Goal: Task Accomplishment & Management: Manage account settings

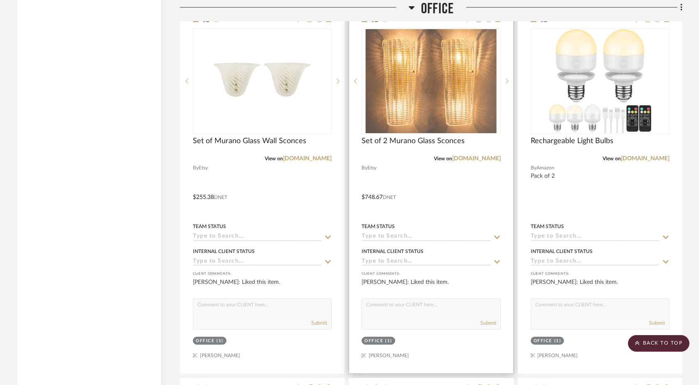
scroll to position [4549, 0]
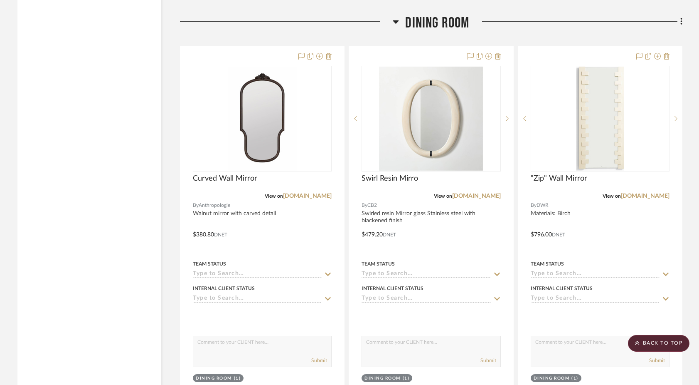
scroll to position [5331, 0]
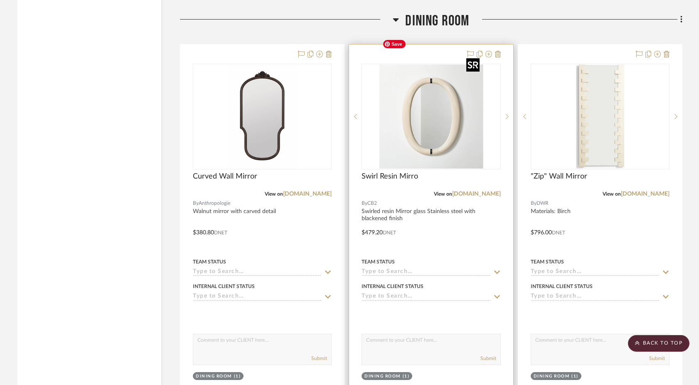
click at [0, 0] on img at bounding box center [0, 0] width 0 height 0
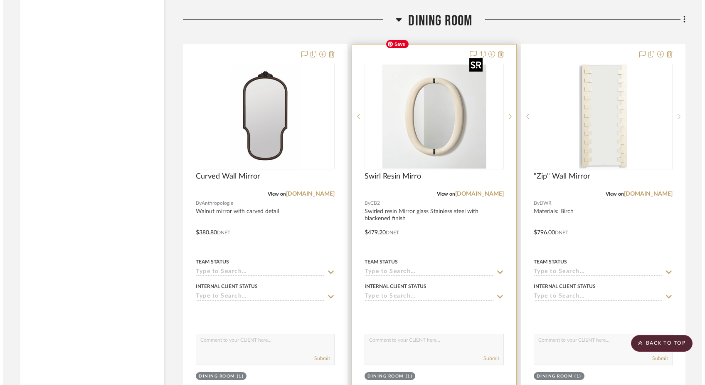
scroll to position [0, 0]
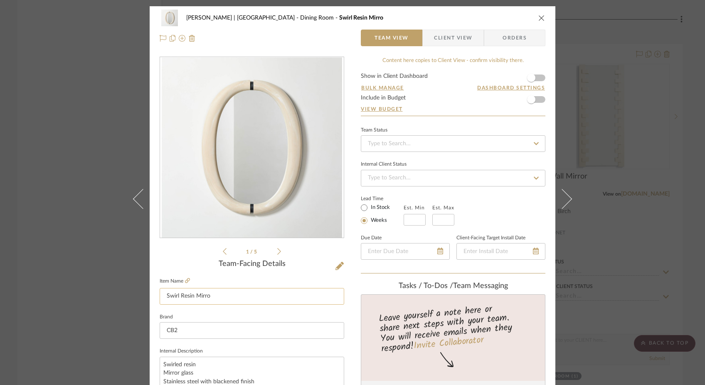
click at [230, 294] on input "Swirl Resin Mirro" at bounding box center [252, 296] width 185 height 17
type input "Swirl Resin Mirror"
click at [220, 312] on fieldset "Brand CB2" at bounding box center [252, 325] width 185 height 28
click at [85, 213] on div "Ferree | Brooklyn Heights Dining Room Swirl Resin Mirror Team View Client View …" at bounding box center [352, 192] width 705 height 385
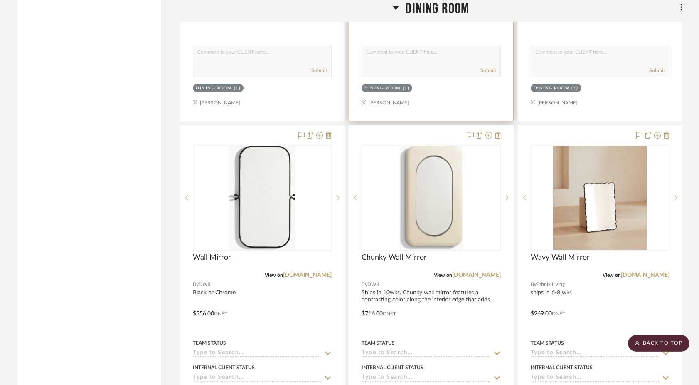
scroll to position [5612, 0]
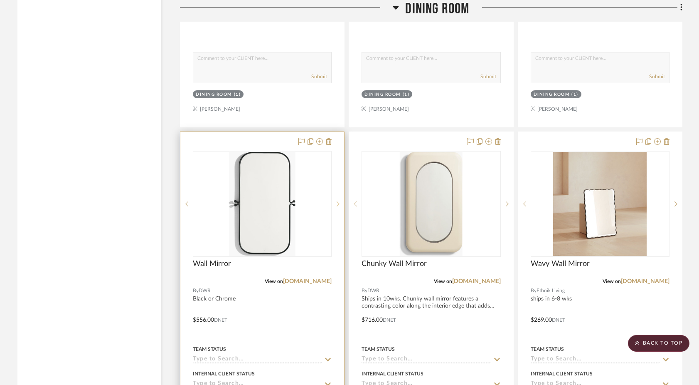
click at [338, 201] on icon at bounding box center [338, 204] width 3 height 6
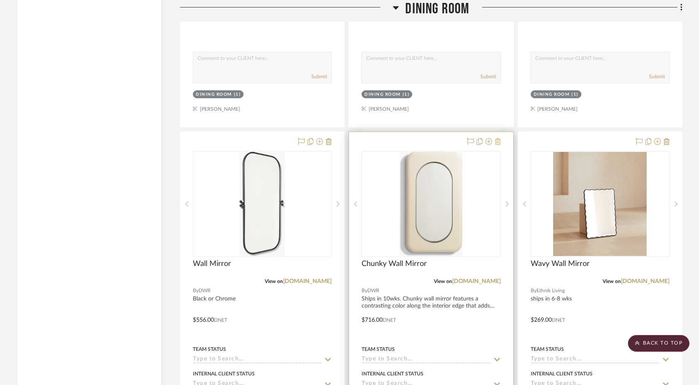
click at [499, 138] on icon at bounding box center [498, 141] width 6 height 7
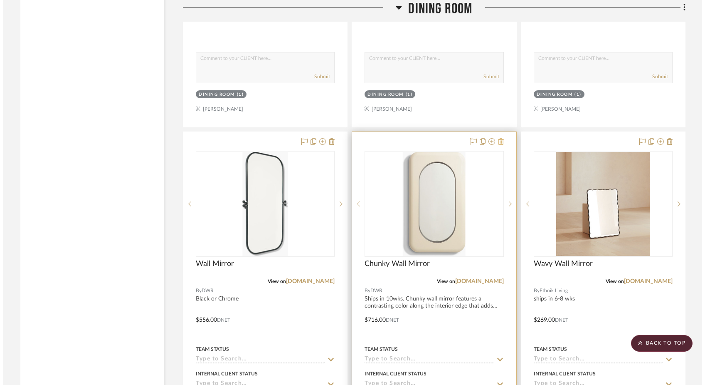
scroll to position [0, 0]
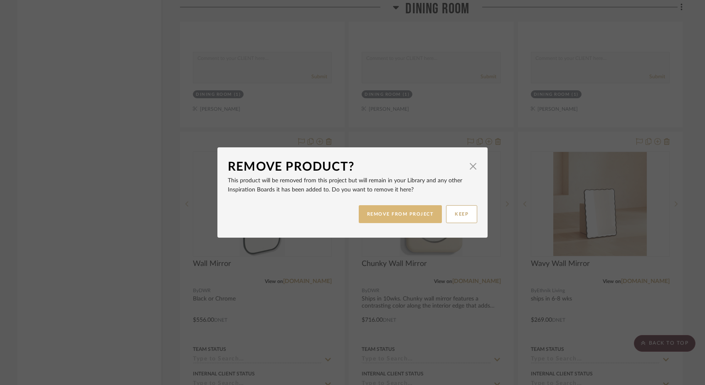
click at [427, 214] on button "REMOVE FROM PROJECT" at bounding box center [401, 214] width 84 height 18
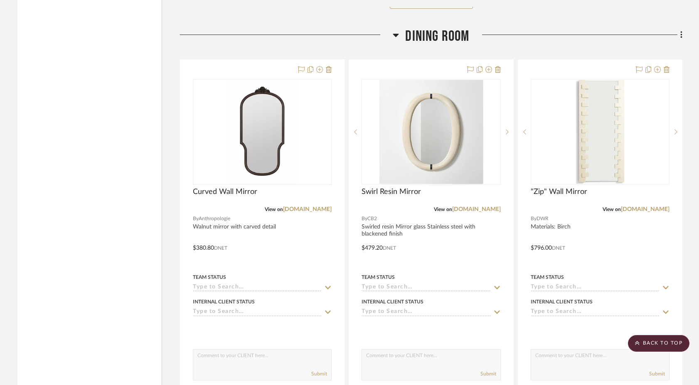
scroll to position [5303, 0]
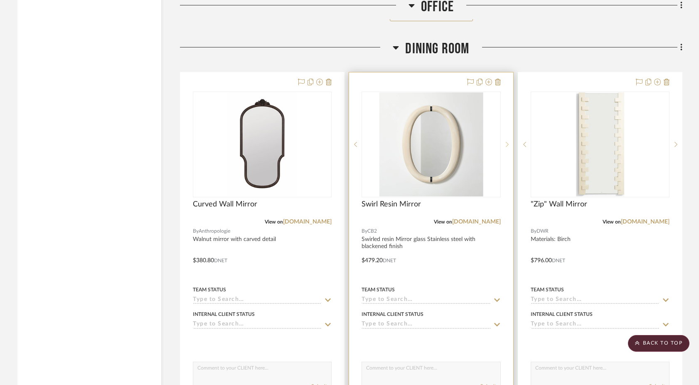
click at [508, 141] on icon at bounding box center [507, 144] width 3 height 6
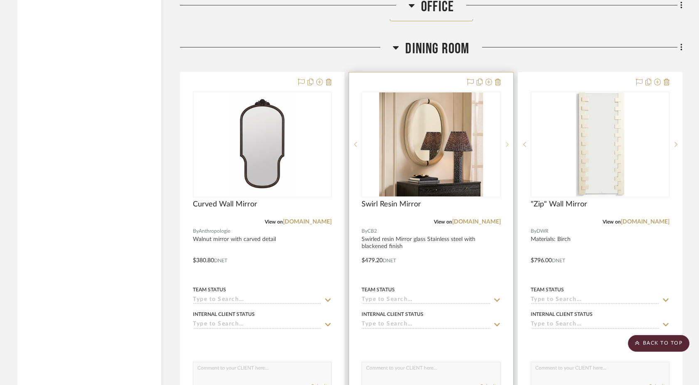
click at [508, 141] on icon at bounding box center [507, 144] width 3 height 6
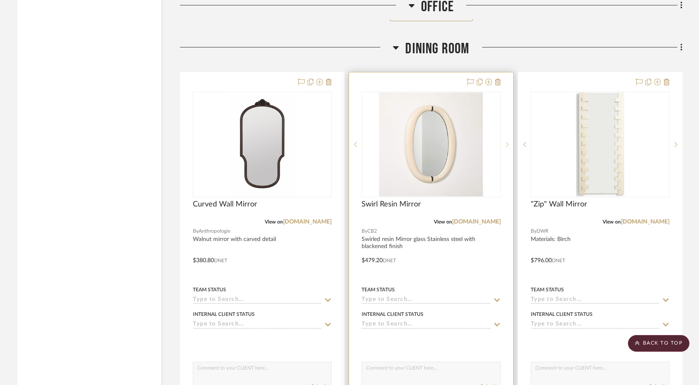
click at [507, 141] on icon at bounding box center [507, 144] width 3 height 6
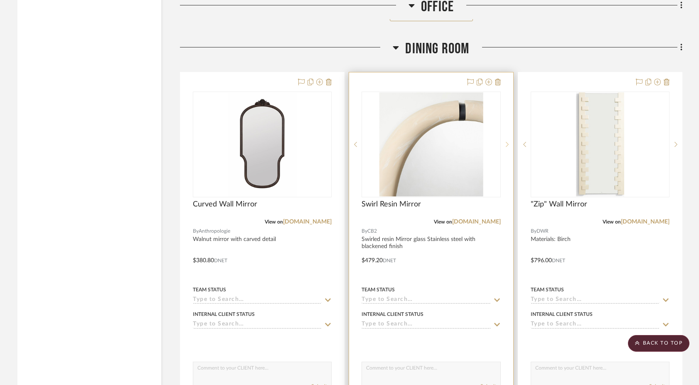
click at [507, 141] on icon at bounding box center [507, 144] width 3 height 6
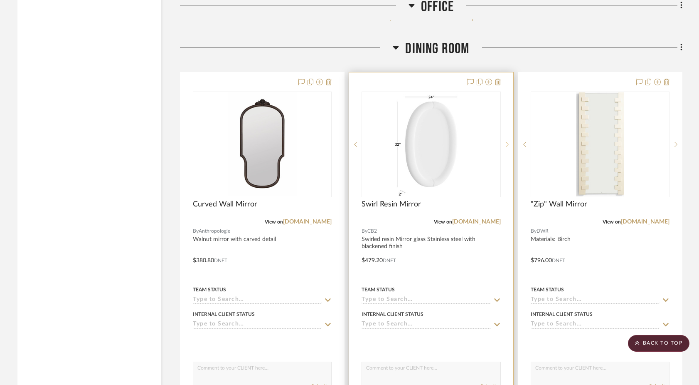
click at [507, 141] on icon at bounding box center [507, 144] width 3 height 6
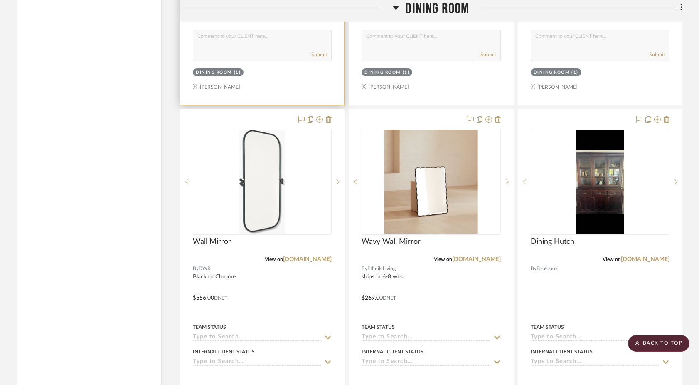
scroll to position [5655, 0]
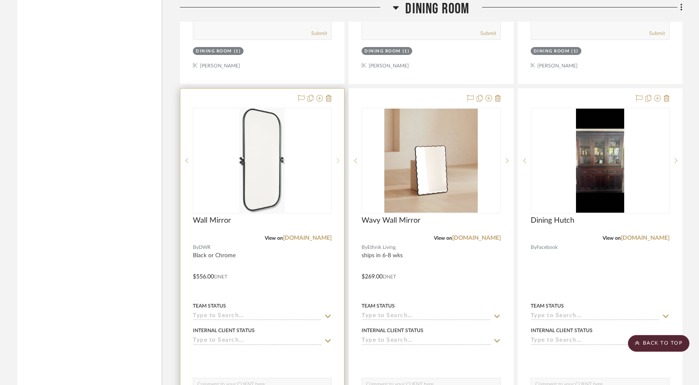
click at [338, 158] on icon at bounding box center [338, 161] width 3 height 6
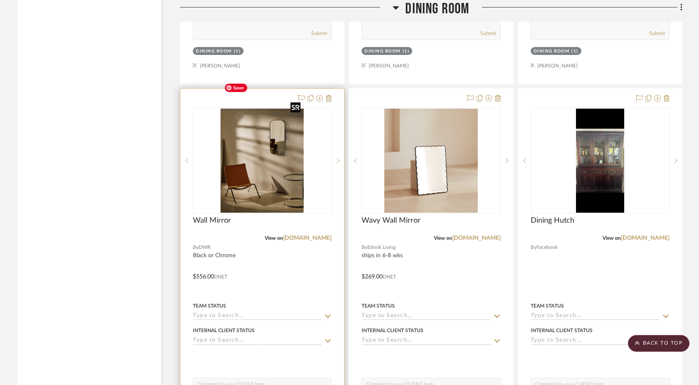
click at [262, 164] on img "3" at bounding box center [262, 161] width 83 height 104
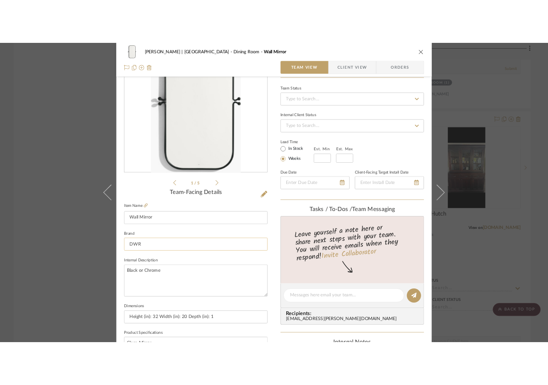
scroll to position [76, 0]
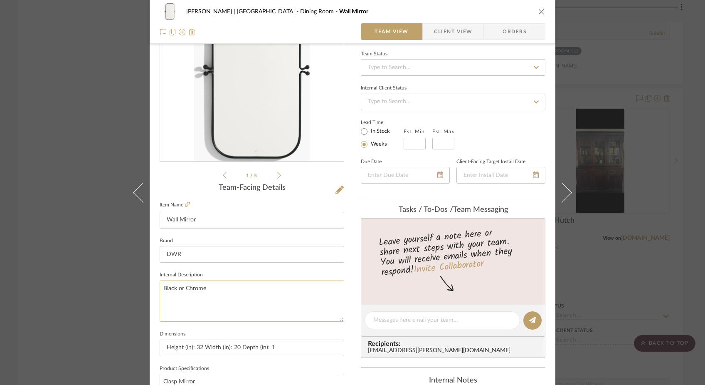
click at [216, 289] on textarea "Black or Chrome" at bounding box center [252, 300] width 185 height 41
click at [219, 316] on textarea "Inspired by purse clasps. Available in black or chrome" at bounding box center [252, 300] width 185 height 41
type textarea "Inspired by purse clasps. Available in black or chrome"
click at [185, 204] on icon at bounding box center [187, 204] width 5 height 5
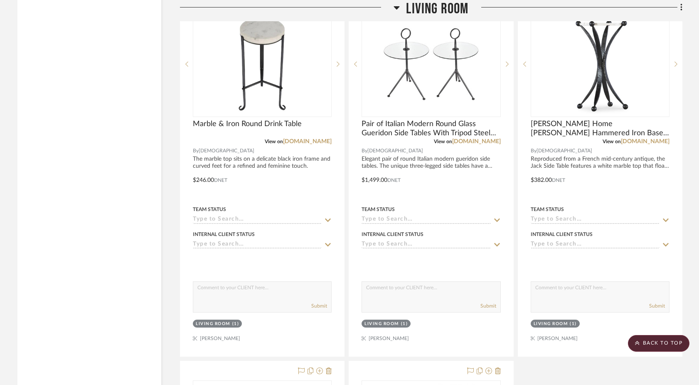
scroll to position [3393, 0]
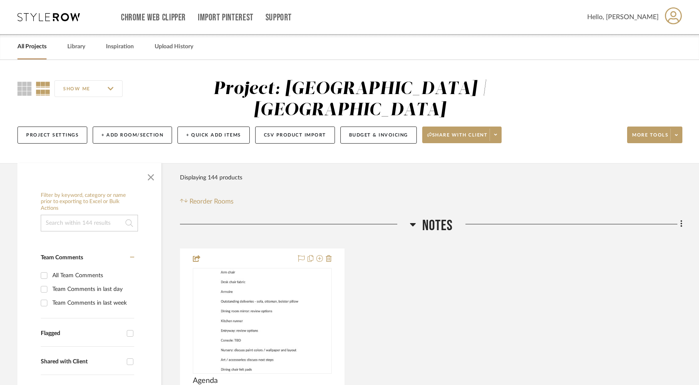
click at [69, 16] on icon at bounding box center [48, 17] width 62 height 8
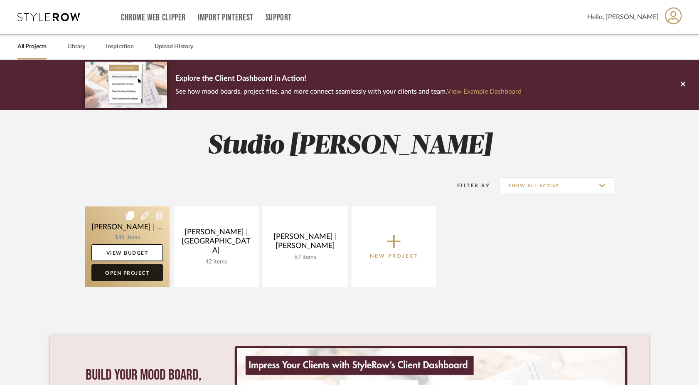
click at [117, 280] on link "Open Project" at bounding box center [127, 272] width 72 height 17
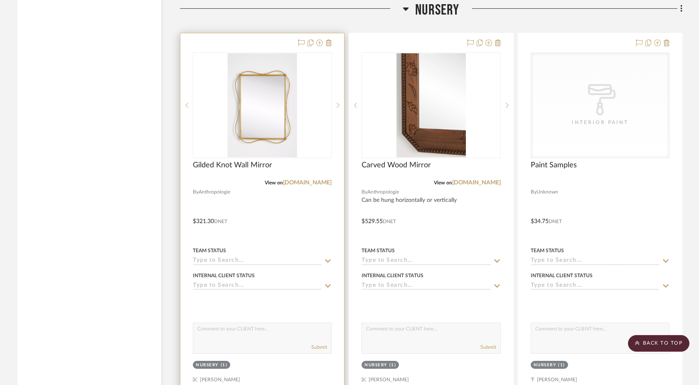
scroll to position [8102, 0]
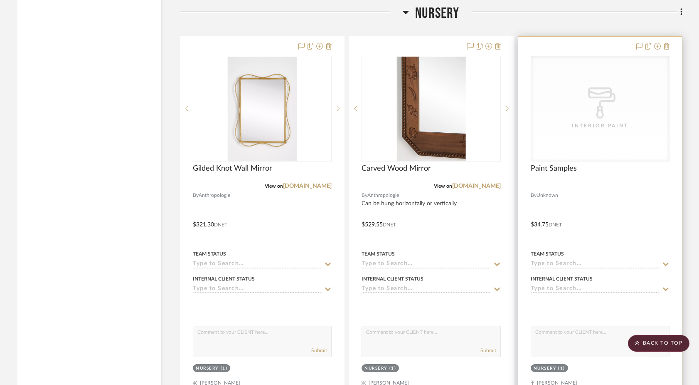
click at [561, 121] on div "Interior Paint" at bounding box center [600, 125] width 83 height 8
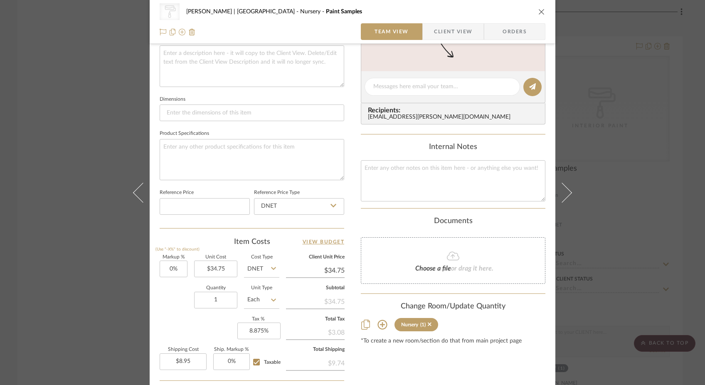
scroll to position [335, 0]
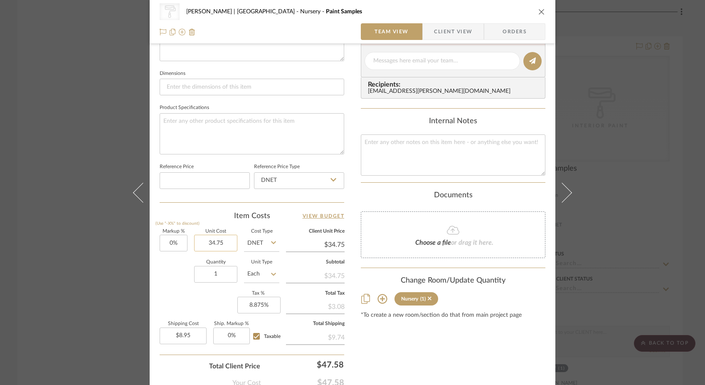
click at [230, 243] on input "34.75" at bounding box center [215, 243] width 43 height 17
type input "$6.95"
click at [223, 273] on input "1" at bounding box center [215, 274] width 43 height 17
type input "$6.95"
type input "5"
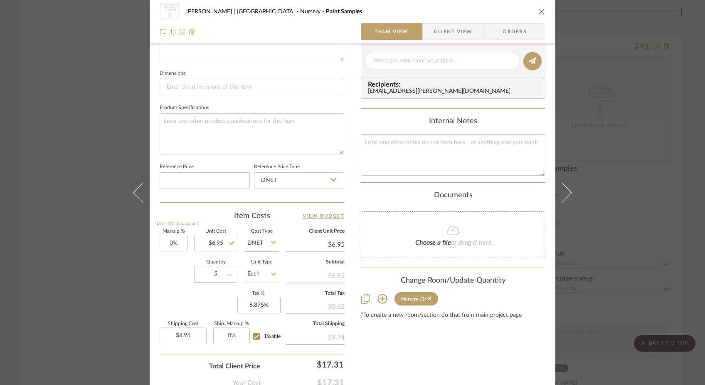
click at [191, 291] on div "Markup % (Use "-X%" to discount) 0% Unit Cost $6.95 Cost Type DNET Client Unit …" at bounding box center [252, 289] width 185 height 121
click at [216, 274] on input "5" at bounding box center [215, 274] width 43 height 17
type input "6"
click at [182, 288] on div "Markup % (Use "-X%" to discount) 0% Unit Cost $6.95 Cost Type DNET Client Unit …" at bounding box center [252, 289] width 185 height 121
click at [74, 140] on div "CategoryIconPaint Created with Sketch. Interior Paint [PERSON_NAME] | [GEOGRAPH…" at bounding box center [352, 192] width 705 height 385
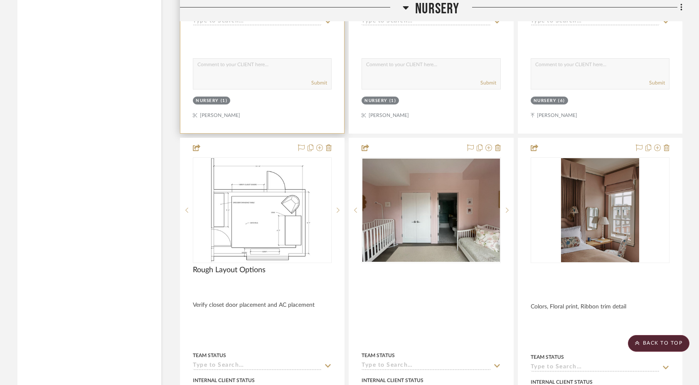
scroll to position [8371, 0]
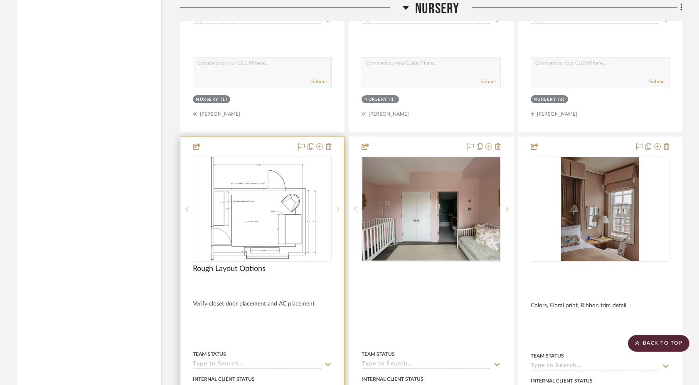
click at [340, 206] on icon at bounding box center [338, 209] width 3 height 6
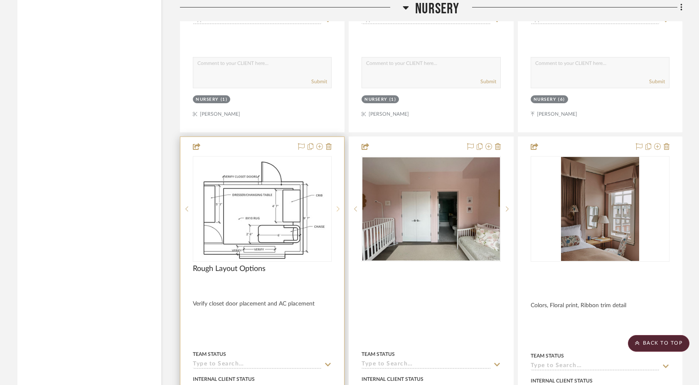
click at [340, 206] on icon at bounding box center [338, 209] width 3 height 6
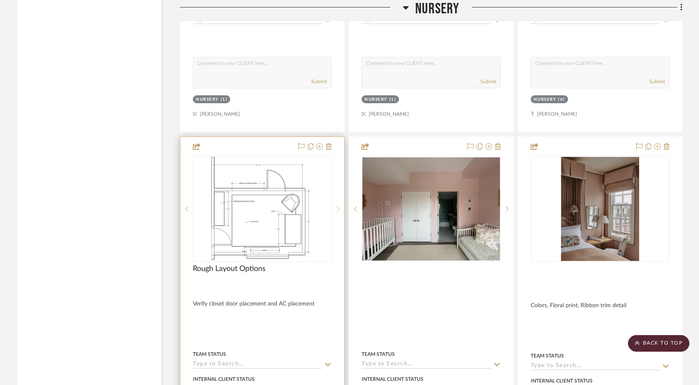
click at [340, 206] on icon at bounding box center [338, 209] width 3 height 6
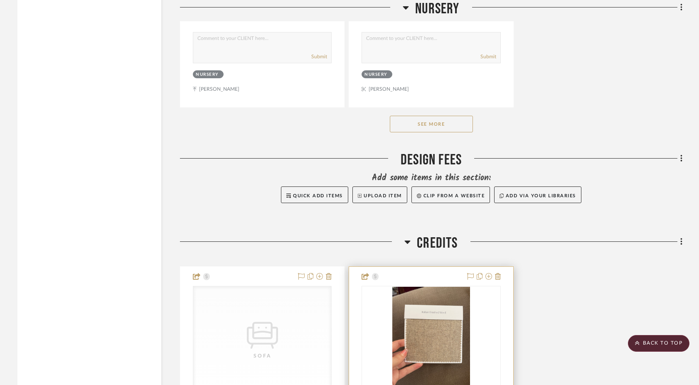
scroll to position [9134, 0]
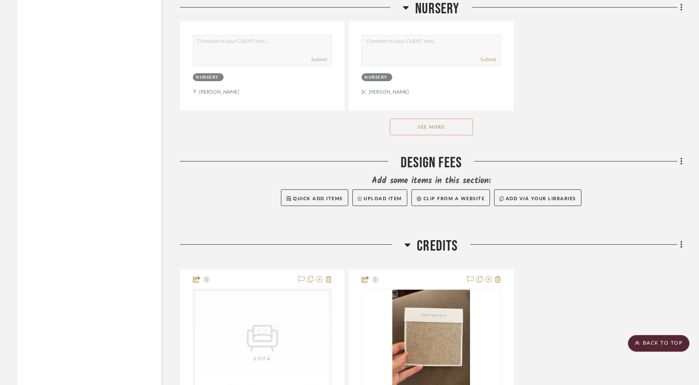
click at [431, 119] on button "See More" at bounding box center [431, 127] width 83 height 17
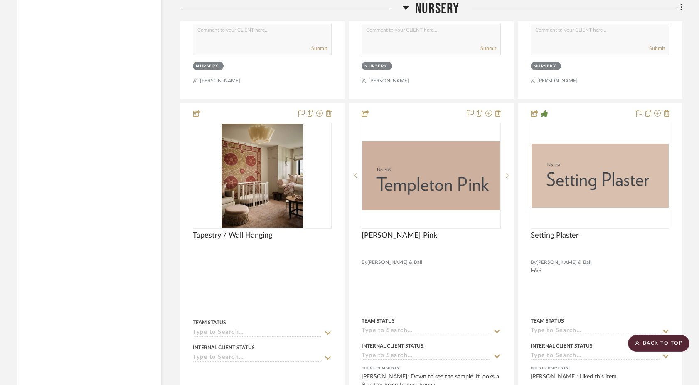
scroll to position [9520, 0]
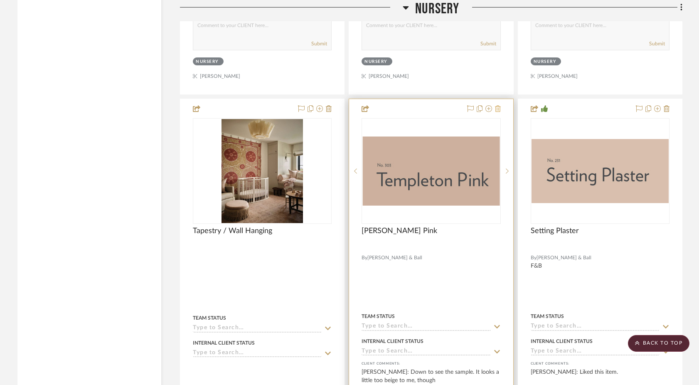
click at [499, 105] on icon at bounding box center [498, 108] width 6 height 7
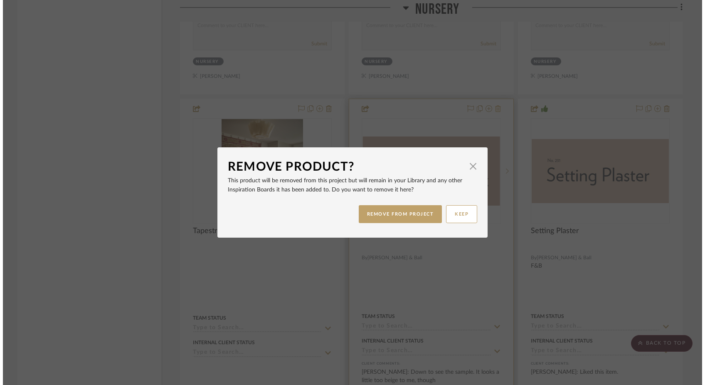
scroll to position [0, 0]
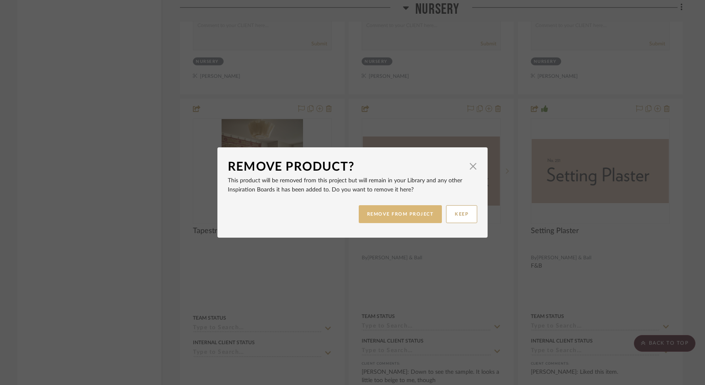
click at [406, 216] on button "REMOVE FROM PROJECT" at bounding box center [401, 214] width 84 height 18
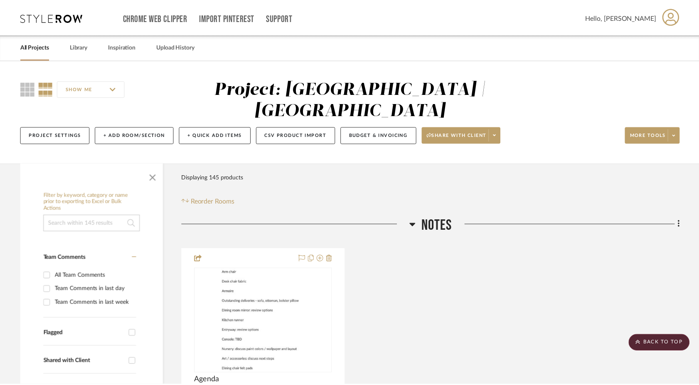
scroll to position [9520, 0]
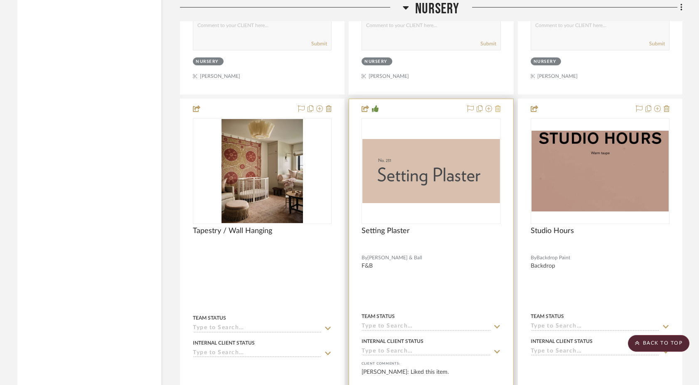
click at [499, 105] on icon at bounding box center [498, 108] width 6 height 7
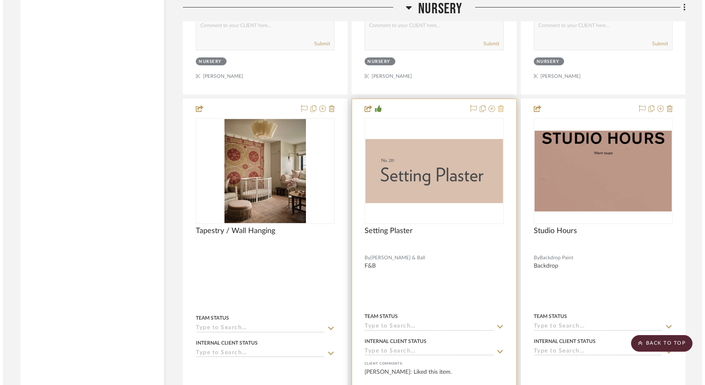
scroll to position [0, 0]
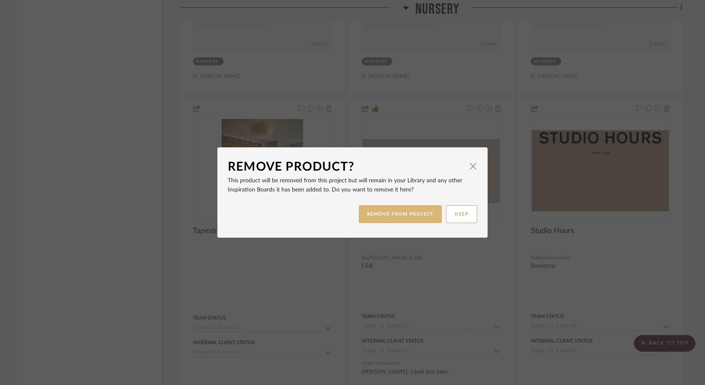
click at [422, 214] on button "REMOVE FROM PROJECT" at bounding box center [401, 214] width 84 height 18
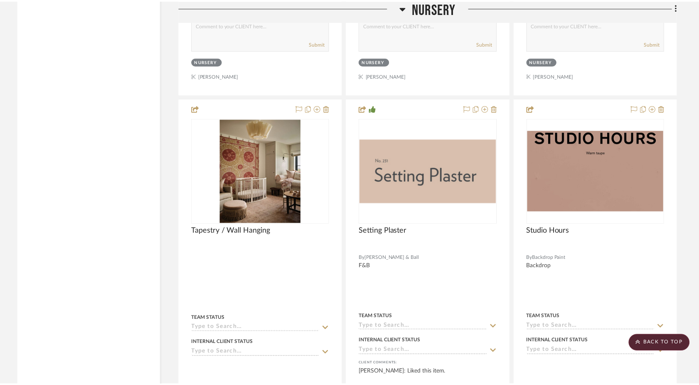
scroll to position [9520, 0]
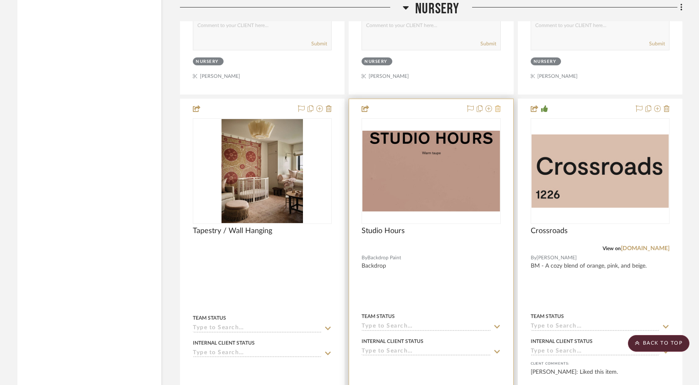
click at [499, 105] on icon at bounding box center [498, 108] width 6 height 7
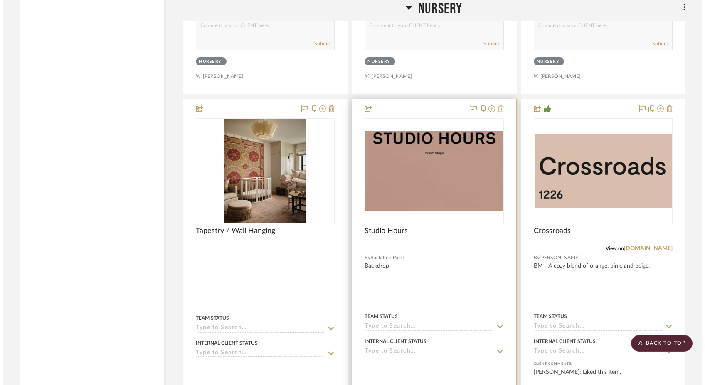
scroll to position [0, 0]
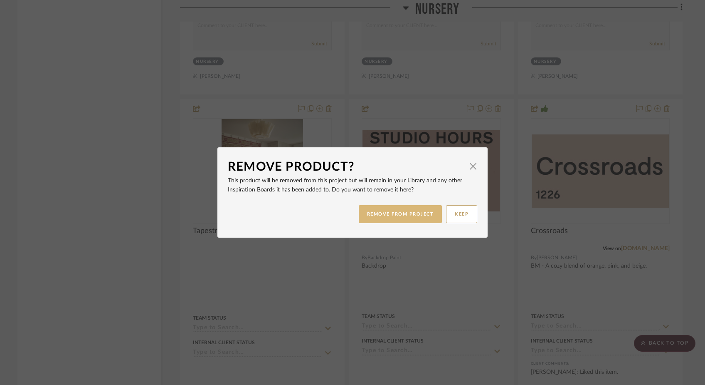
click at [415, 217] on button "REMOVE FROM PROJECT" at bounding box center [401, 214] width 84 height 18
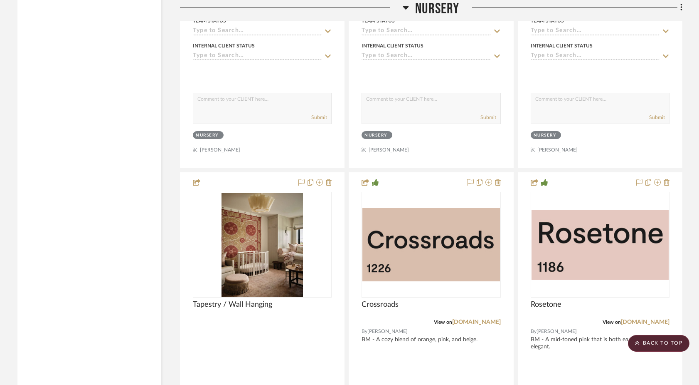
scroll to position [9448, 0]
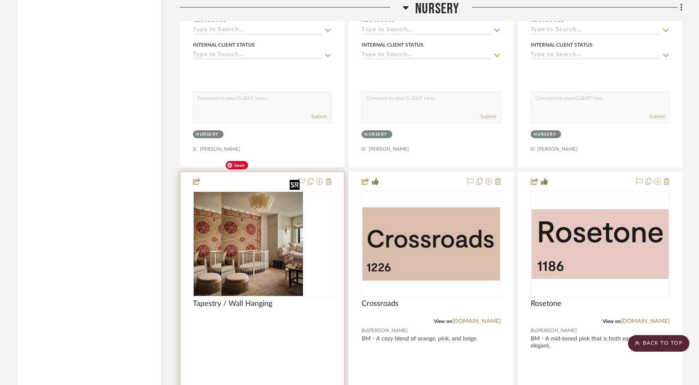
click at [260, 218] on img "0" at bounding box center [235, 244] width 82 height 104
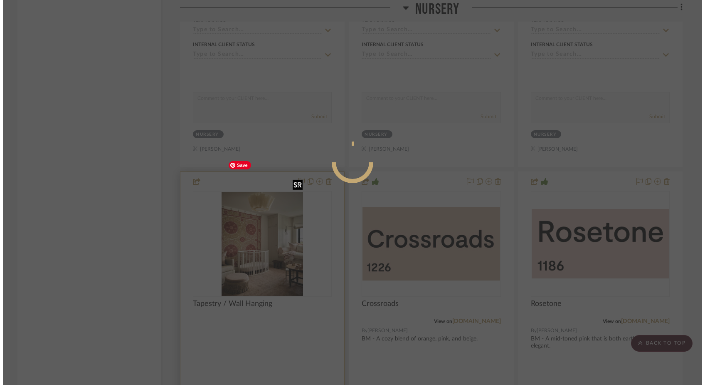
scroll to position [0, 0]
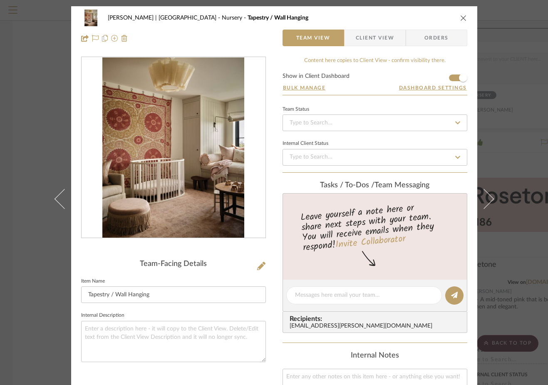
drag, startPoint x: 239, startPoint y: 175, endPoint x: 541, endPoint y: 127, distance: 305.7
click at [0, 0] on div "[PERSON_NAME] | [GEOGRAPHIC_DATA] Nursery Tapestry / Wall Hanging Team View Cli…" at bounding box center [274, 192] width 548 height 385
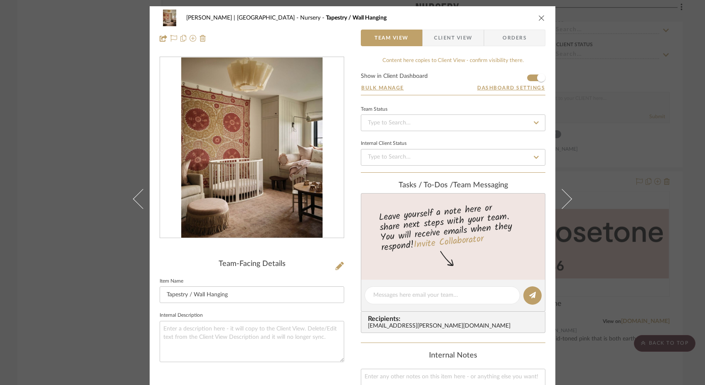
click at [65, 86] on div "[PERSON_NAME] | [GEOGRAPHIC_DATA] Nursery Tapestry / Wall Hanging Team View Cli…" at bounding box center [352, 192] width 705 height 385
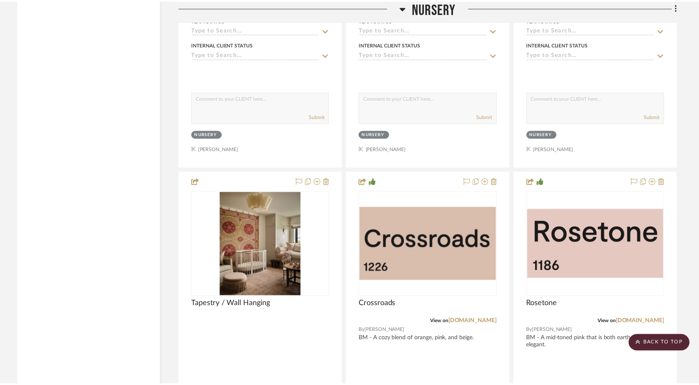
scroll to position [9448, 0]
